Goal: Task Accomplishment & Management: Manage account settings

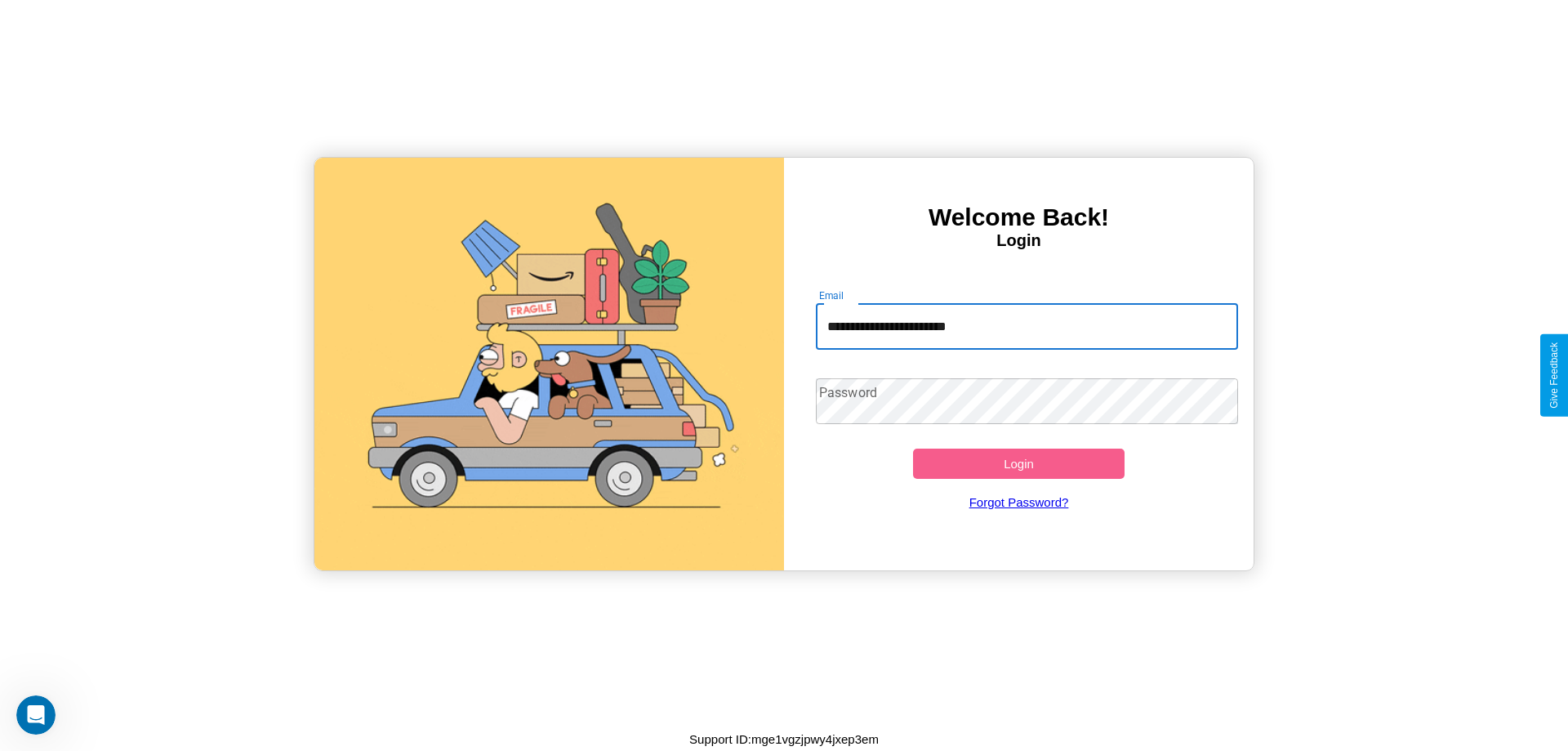
type input "**********"
click at [1018, 464] on button "Login" at bounding box center [1018, 464] width 211 height 30
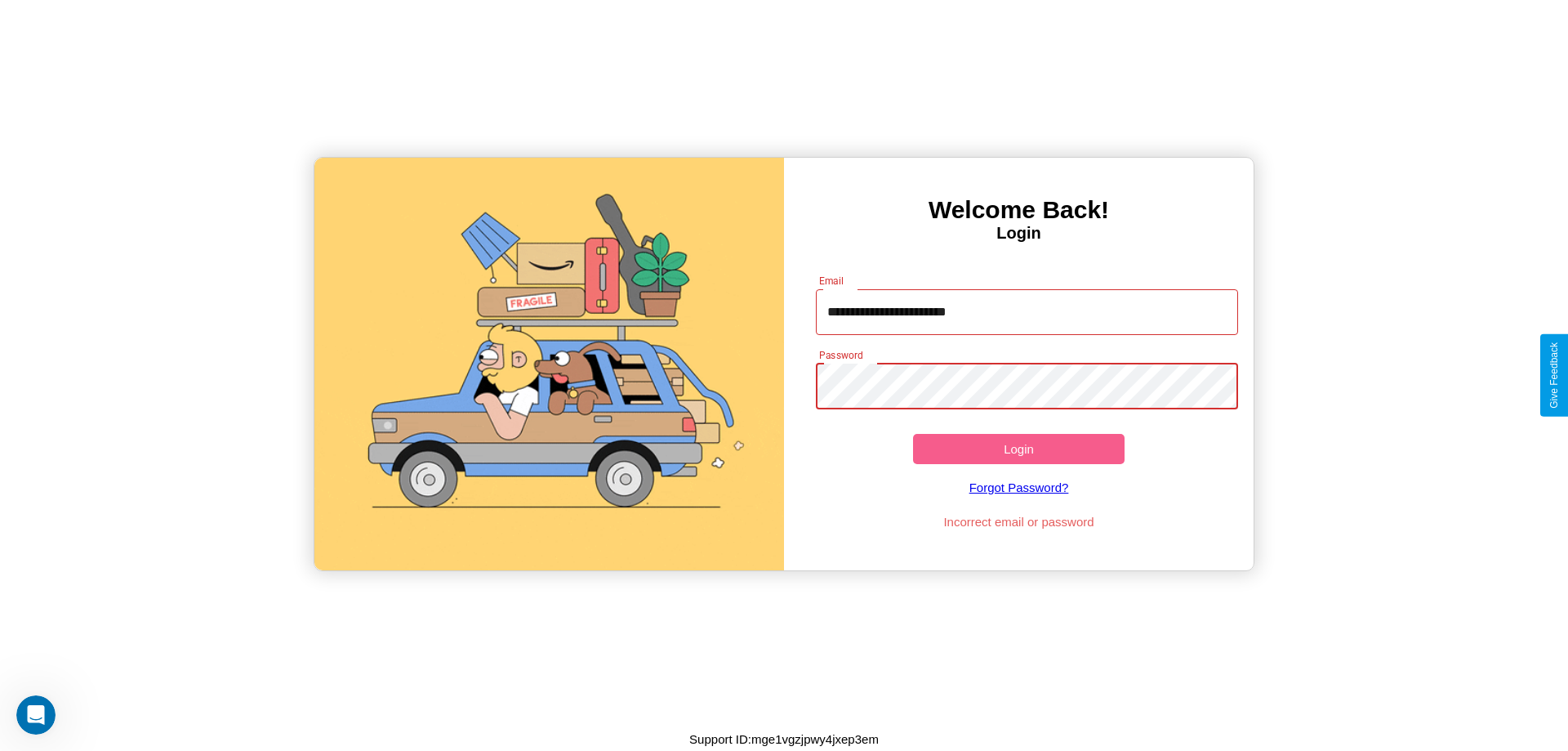
click at [1018, 449] on button "Login" at bounding box center [1018, 449] width 211 height 30
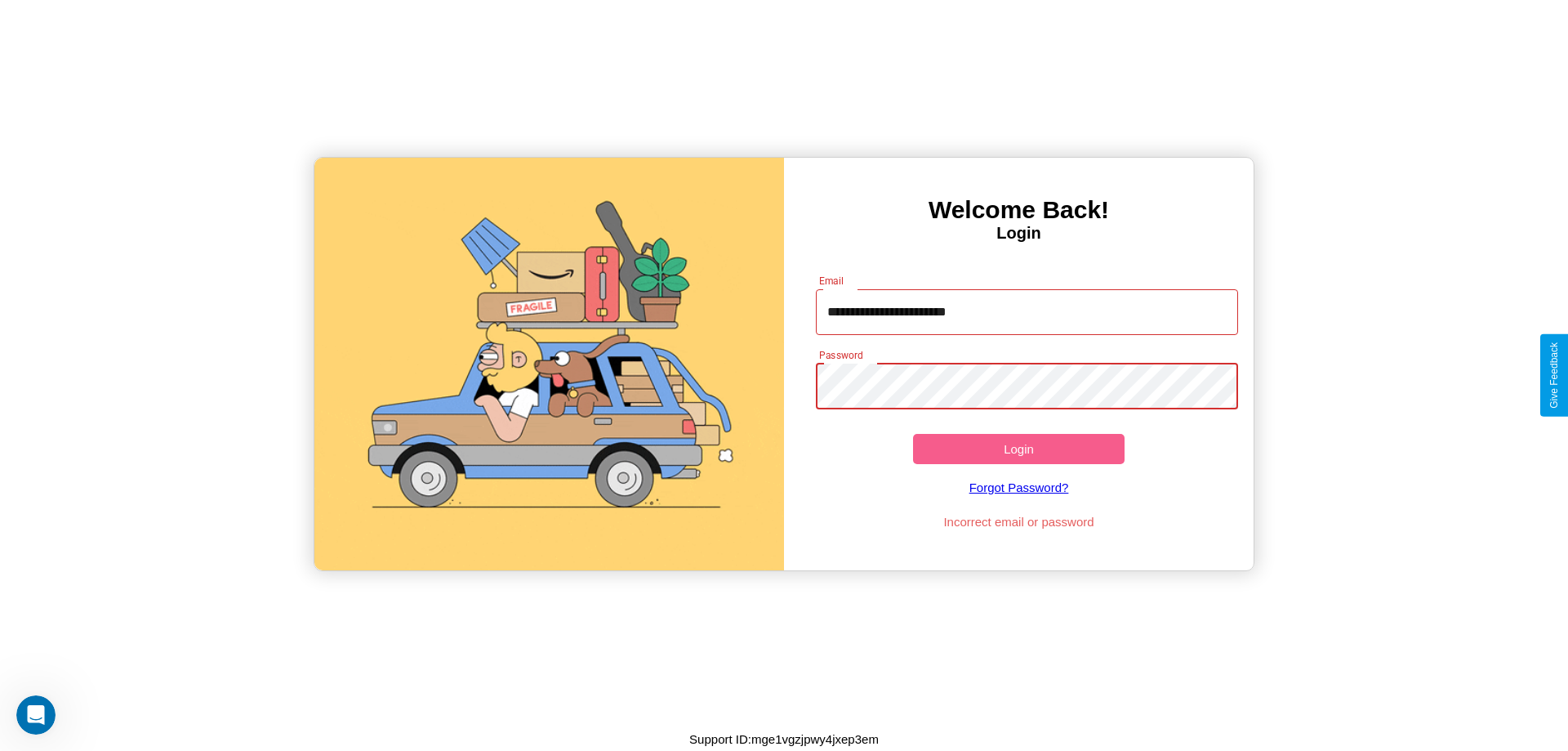
click at [1018, 449] on button "Login" at bounding box center [1018, 449] width 211 height 30
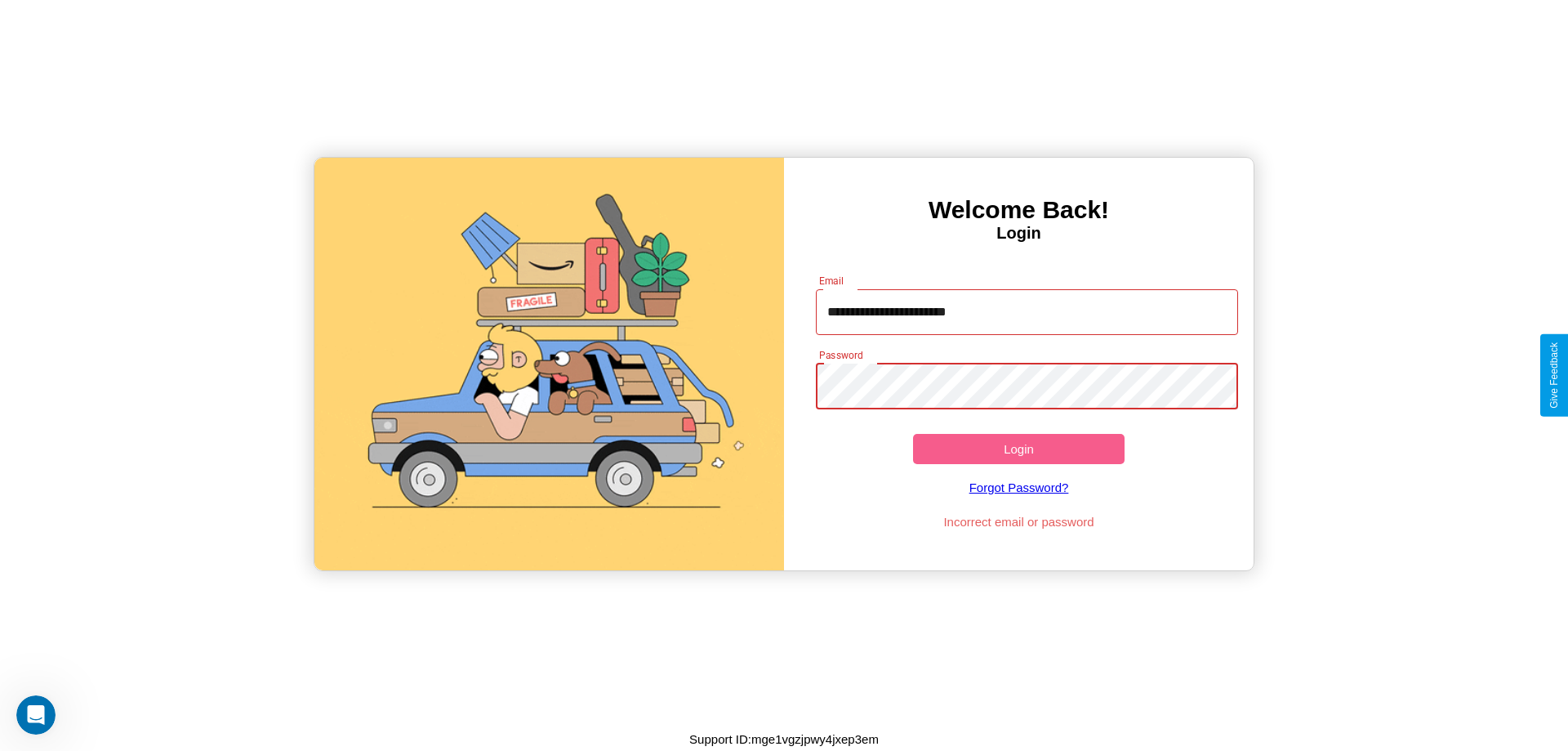
click at [1018, 449] on button "Login" at bounding box center [1018, 449] width 211 height 30
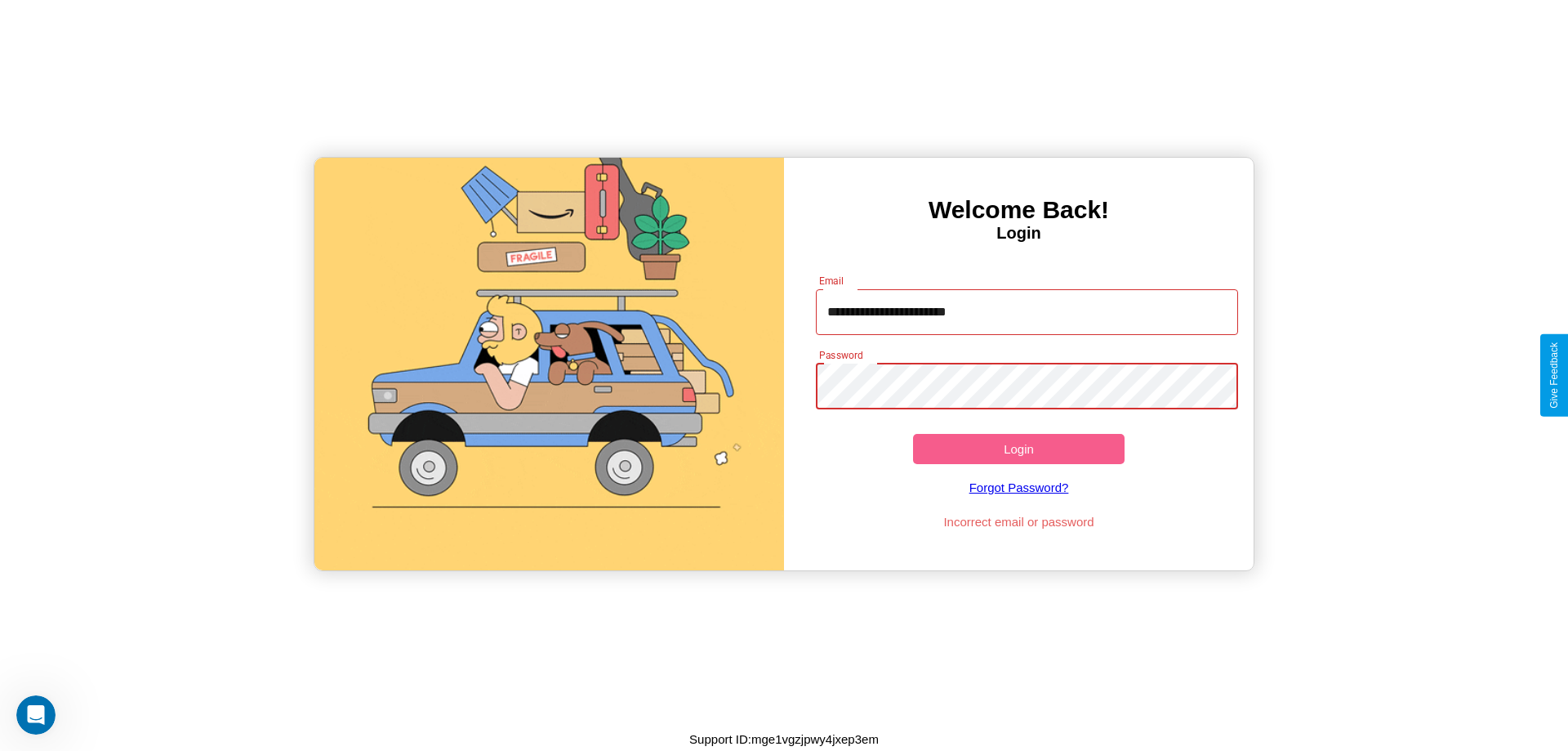
click at [1018, 449] on button "Login" at bounding box center [1018, 449] width 211 height 30
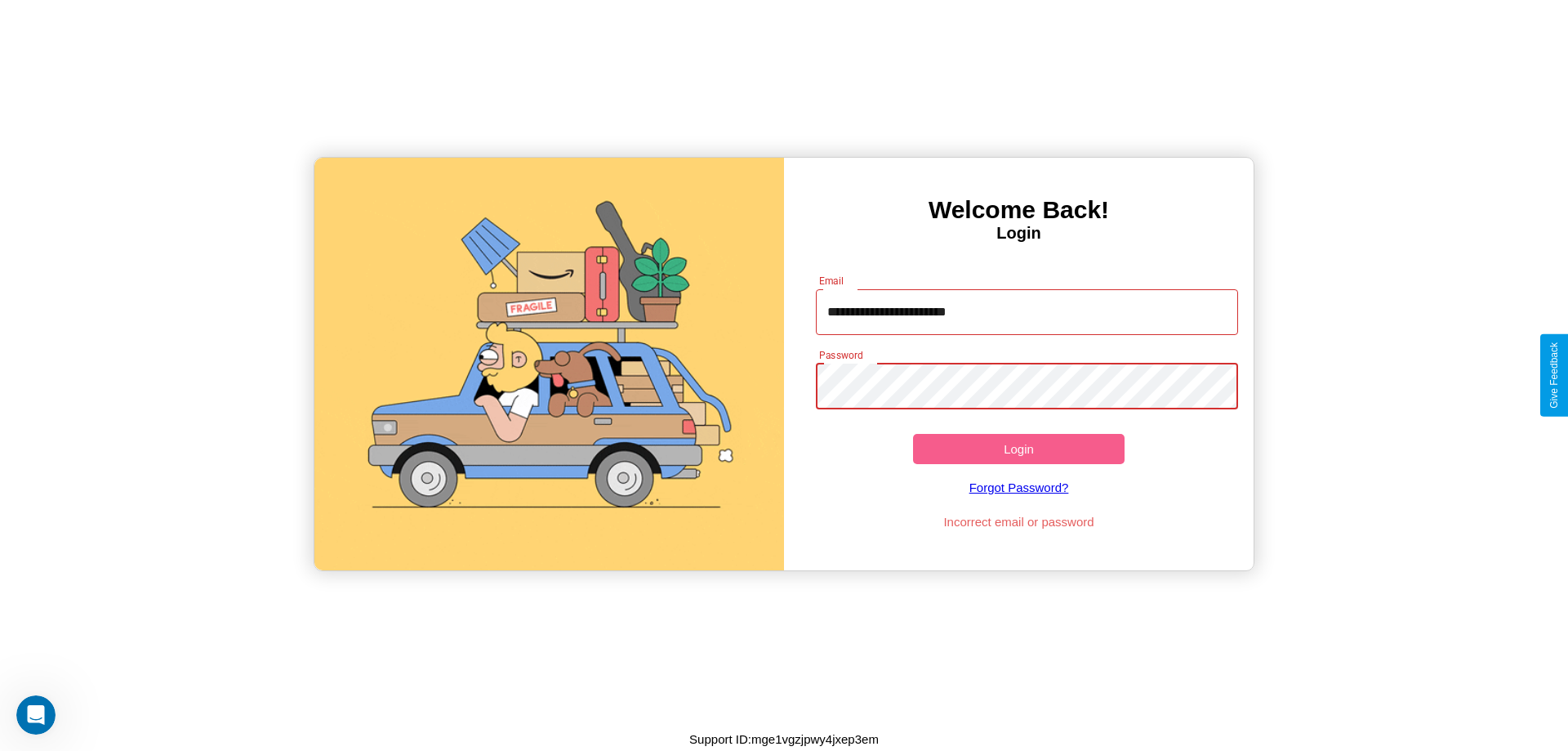
click at [1018, 449] on button "Login" at bounding box center [1018, 449] width 211 height 30
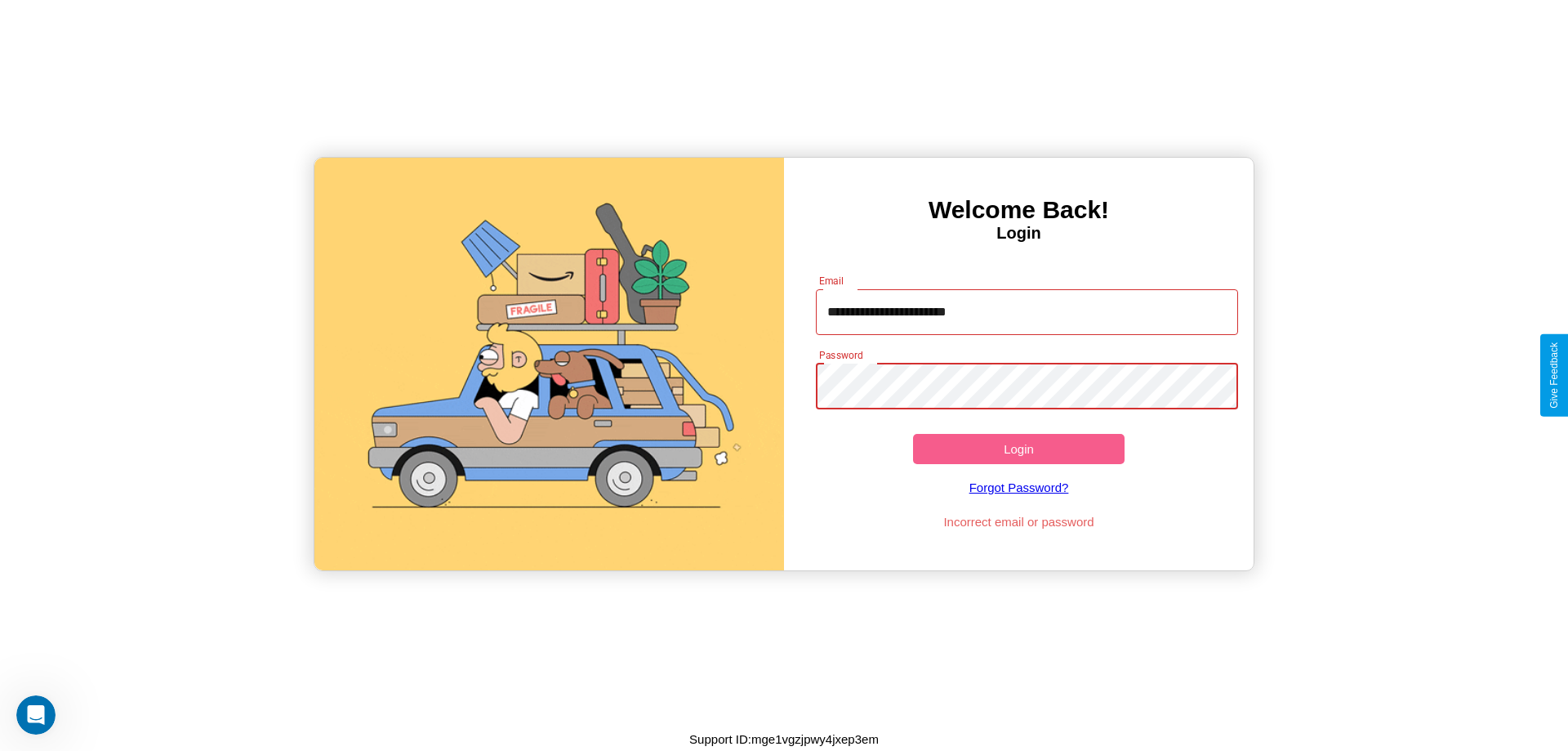
click at [1018, 449] on button "Login" at bounding box center [1018, 449] width 211 height 30
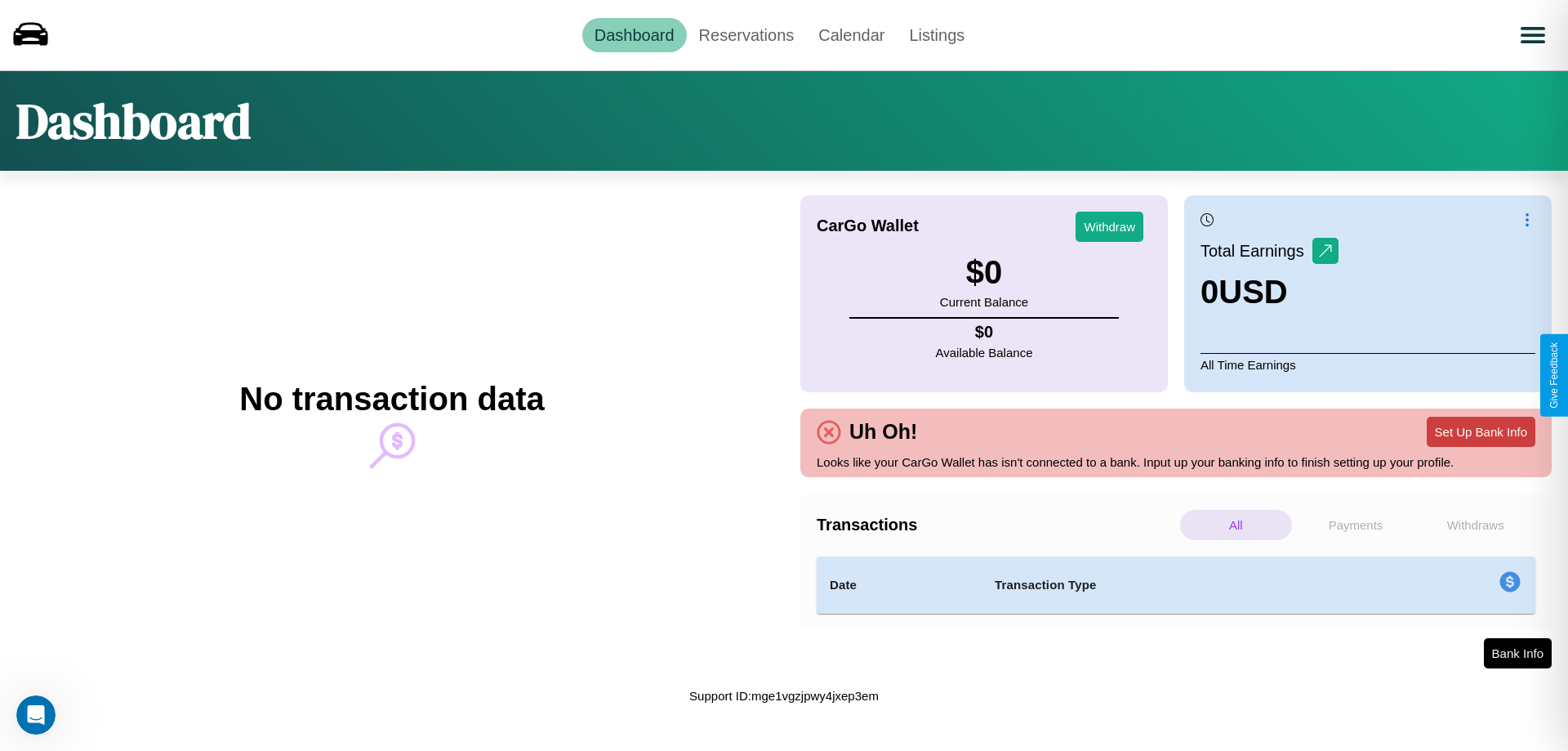
click at [1481, 432] on button "Set Up Bank Info" at bounding box center [1481, 432] width 109 height 30
